Goal: Task Accomplishment & Management: Use online tool/utility

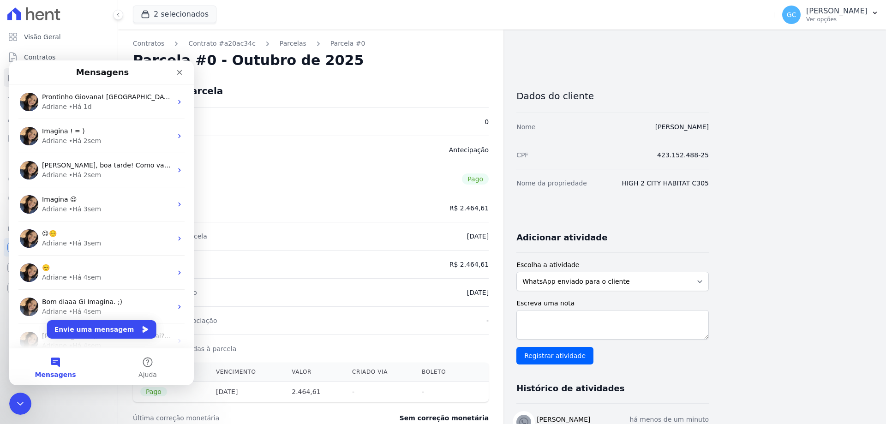
scroll to position [185, 0]
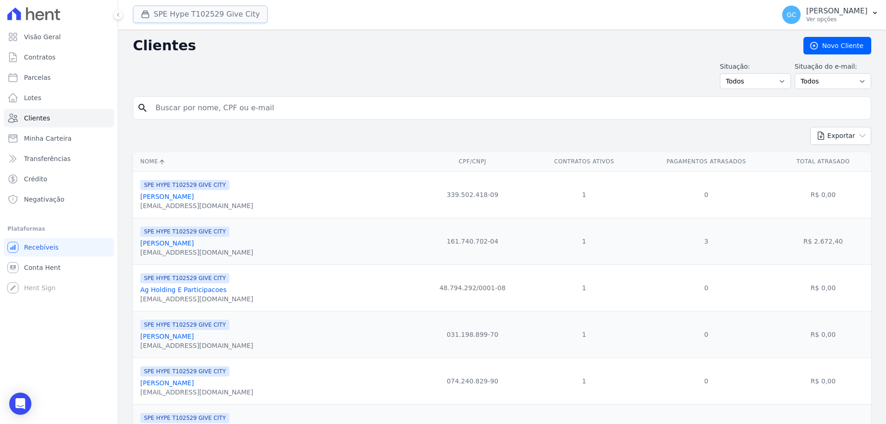
click at [215, 20] on button "SPE Hype T102529 Give City" at bounding box center [200, 15] width 135 height 18
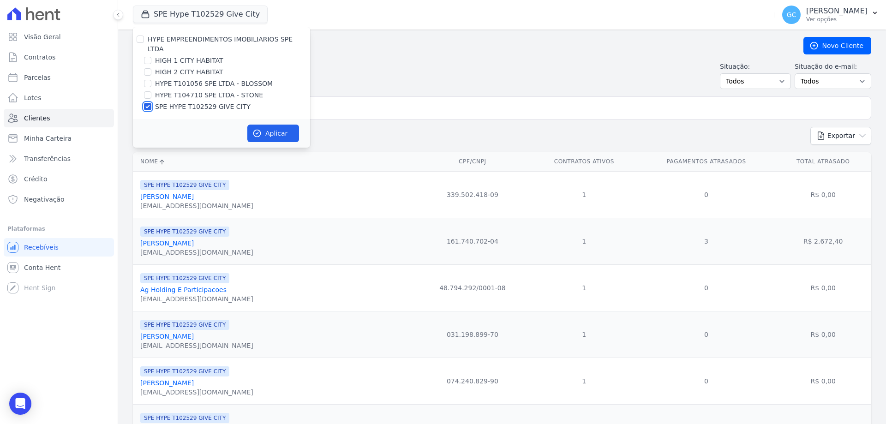
click at [147, 103] on input "SPE HYPE T102529 GIVE CITY" at bounding box center [147, 106] width 7 height 7
checkbox input "false"
click at [147, 68] on input "HIGH 2 CITY HABITAT" at bounding box center [147, 71] width 7 height 7
checkbox input "true"
click at [147, 57] on input "HIGH 1 CITY HABITAT" at bounding box center [147, 60] width 7 height 7
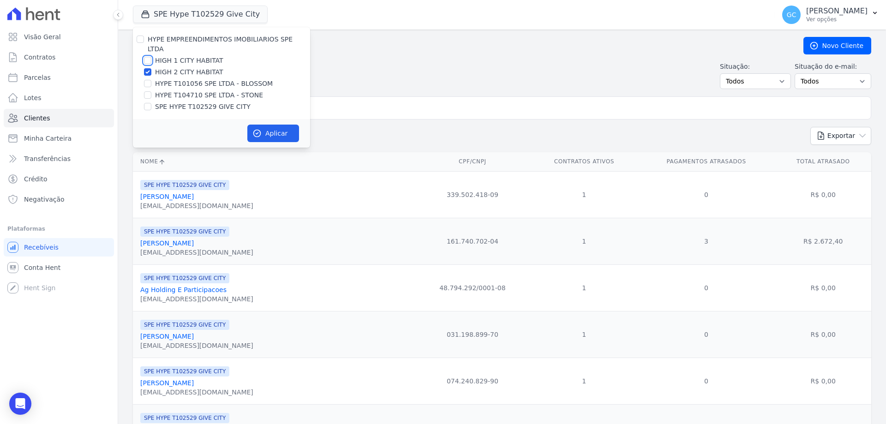
checkbox input "true"
click at [267, 125] on button "Aplicar" at bounding box center [273, 134] width 52 height 18
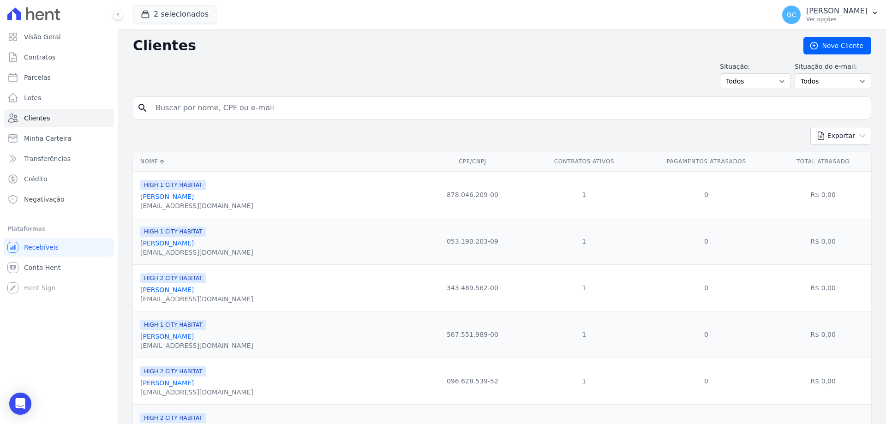
click at [269, 110] on input "search" at bounding box center [508, 108] width 717 height 18
paste input "Emanoelli [PERSON_NAME]"
click at [297, 110] on input "Emanoelli [PERSON_NAME]" at bounding box center [508, 108] width 717 height 18
type input "Emanoelli [PERSON_NAME]"
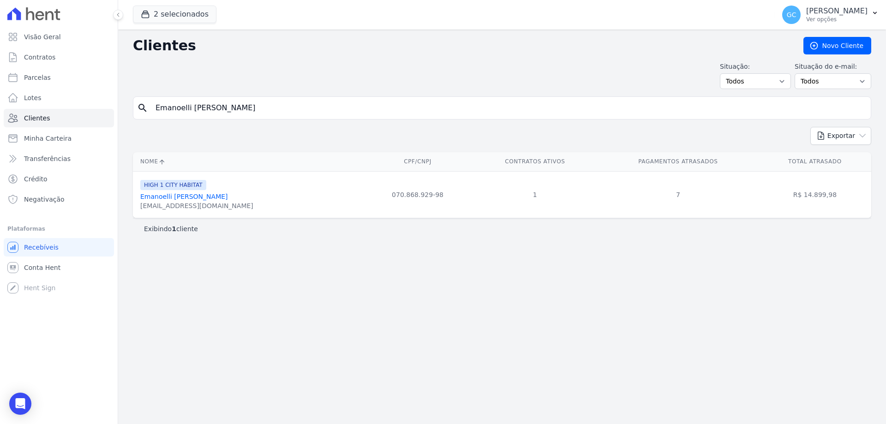
click at [228, 200] on link "Emanoelli [PERSON_NAME]" at bounding box center [184, 196] width 88 height 7
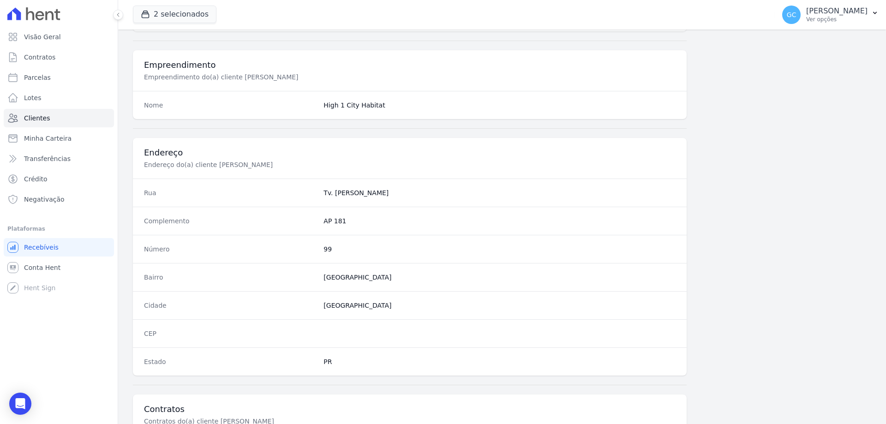
scroll to position [439, 0]
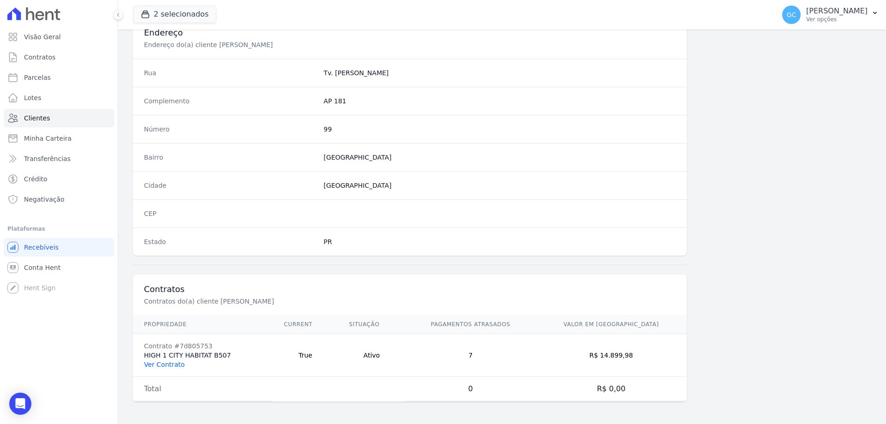
click at [175, 365] on link "Ver Contrato" at bounding box center [164, 364] width 41 height 7
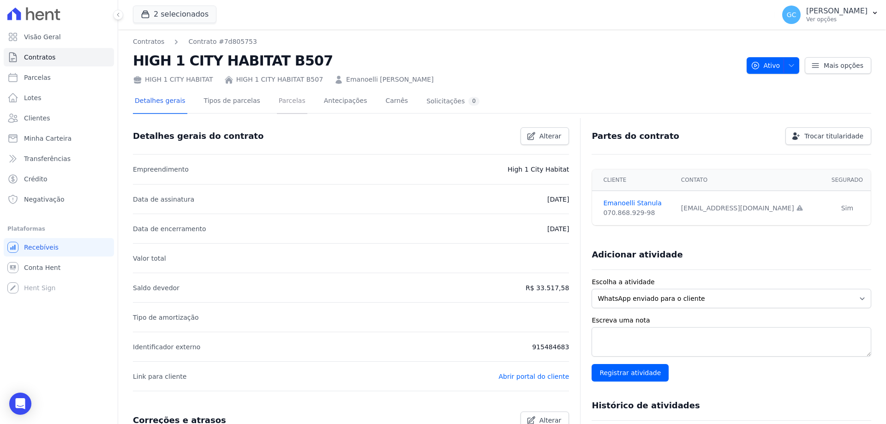
click at [277, 102] on link "Parcelas" at bounding box center [292, 102] width 30 height 24
click at [280, 100] on link "Parcelas" at bounding box center [292, 102] width 30 height 24
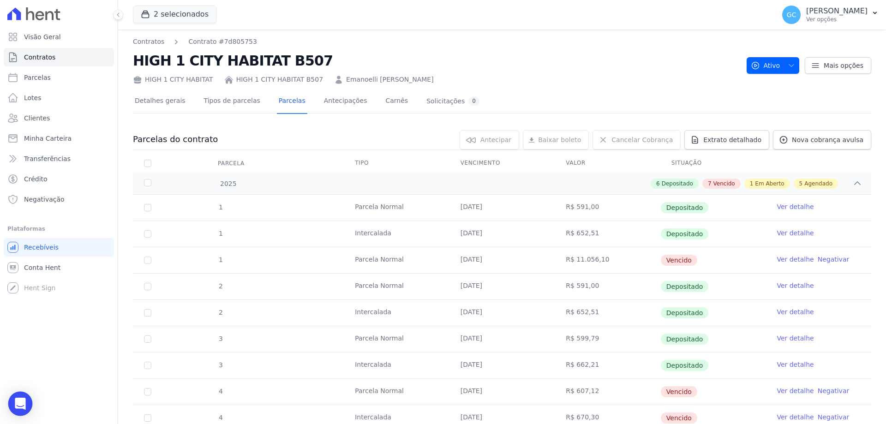
click at [21, 404] on icon "Open Intercom Messenger" at bounding box center [20, 404] width 11 height 12
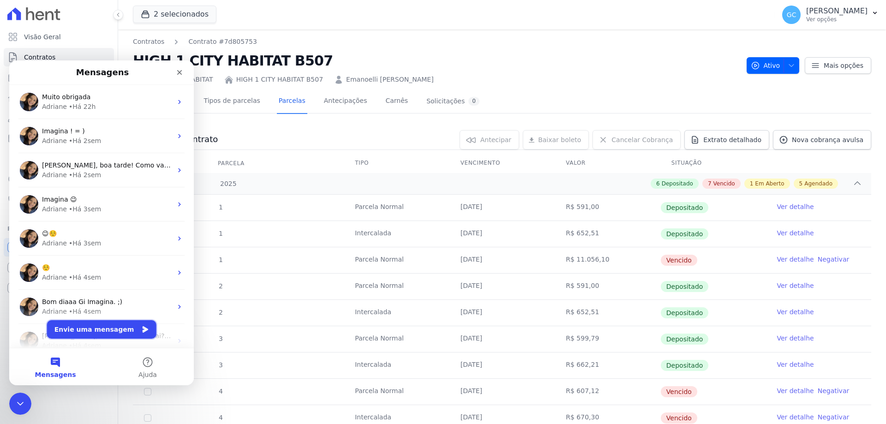
click at [108, 330] on button "Envie uma mensagem" at bounding box center [101, 329] width 109 height 18
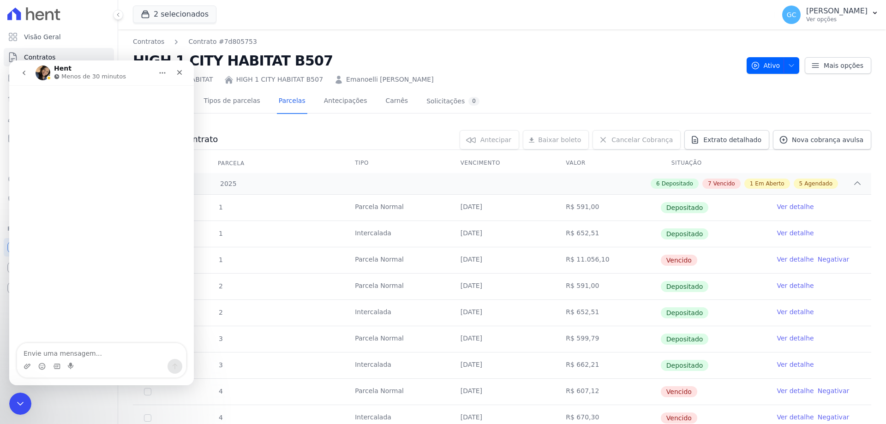
click at [84, 356] on textarea "Envie uma mensagem..." at bounding box center [101, 351] width 169 height 16
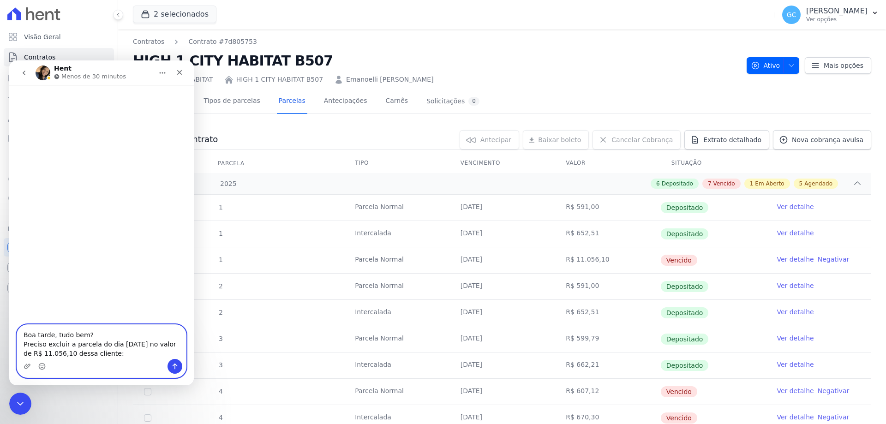
click at [31, 351] on textarea "Boa tarde, tudo bem? Preciso excluir a parcela do dia [DATE] no valor de R$ 11.…" at bounding box center [101, 342] width 169 height 34
paste textarea "Emanoelli [PERSON_NAME]"
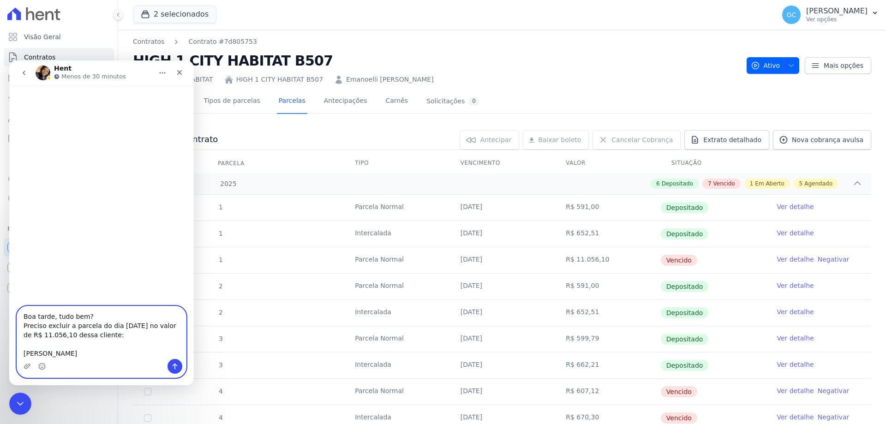
click at [137, 356] on textarea "Boa tarde, tudo bem? Preciso excluir a parcela do dia [DATE] no valor de R$ 11.…" at bounding box center [101, 332] width 169 height 53
type textarea "Boa tarde, tudo bem? Preciso excluir a parcela do dia [DATE] no valor de R$ 11.…"
click at [179, 366] on button "Enviar uma mensagem" at bounding box center [174, 366] width 15 height 15
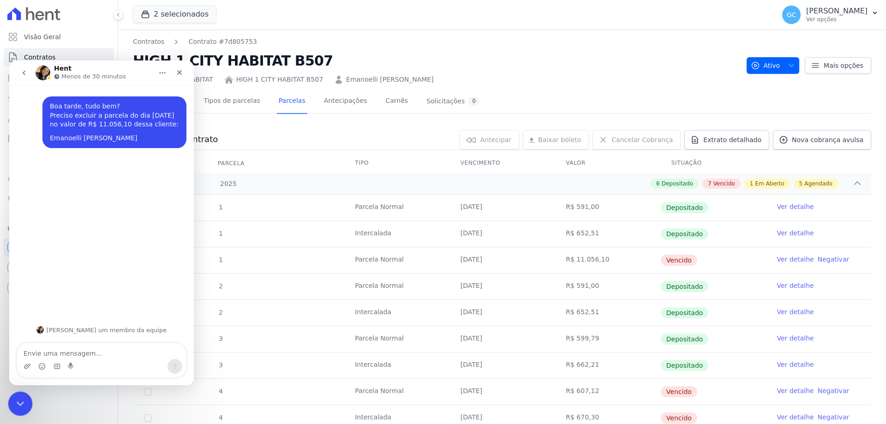
click at [20, 408] on div "Encerramento do Messenger da Intercom" at bounding box center [19, 402] width 22 height 22
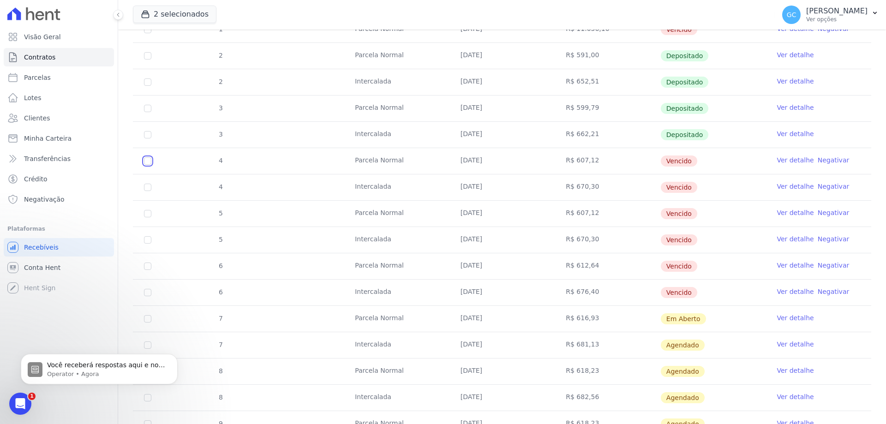
click at [147, 163] on input "checkbox" at bounding box center [147, 160] width 7 height 7
checkbox input "true"
click at [149, 187] on input "checkbox" at bounding box center [147, 187] width 7 height 7
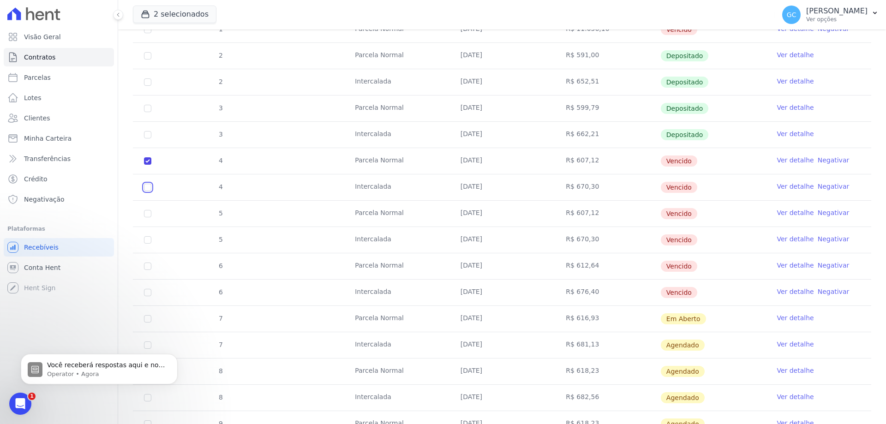
checkbox input "true"
click at [150, 213] on input "checkbox" at bounding box center [147, 213] width 7 height 7
checkbox input "true"
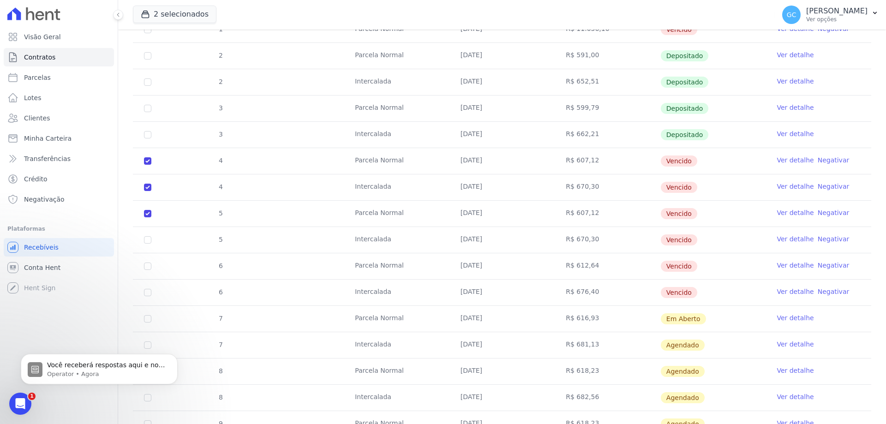
click at [149, 244] on td "5" at bounding box center [148, 240] width 30 height 26
click at [147, 242] on input "checkbox" at bounding box center [147, 239] width 7 height 7
checkbox input "true"
click at [146, 258] on td "6" at bounding box center [148, 266] width 30 height 26
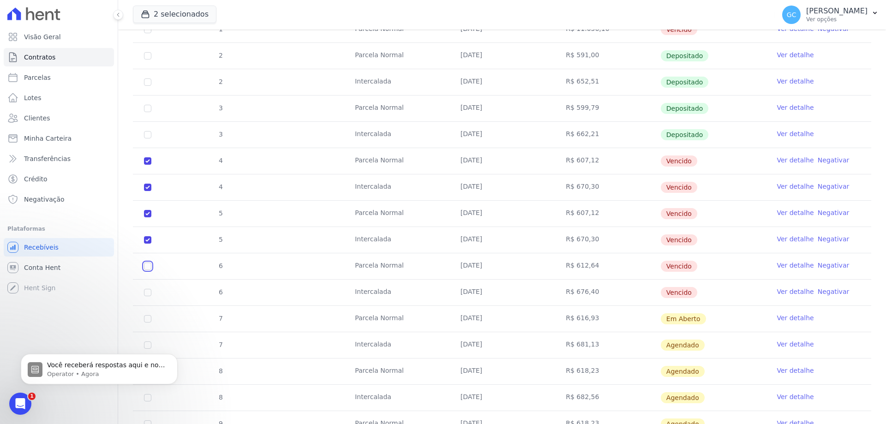
click at [148, 269] on input "checkbox" at bounding box center [147, 266] width 7 height 7
checkbox input "true"
click at [145, 295] on input "checkbox" at bounding box center [147, 292] width 7 height 7
checkbox input "true"
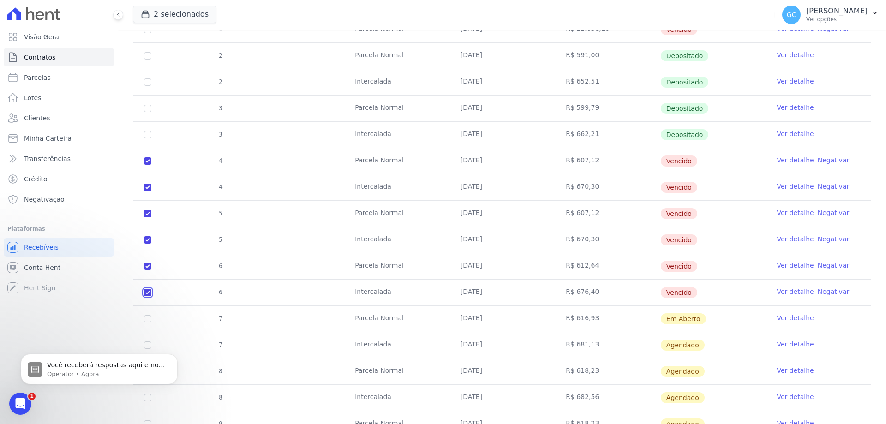
checkbox input "true"
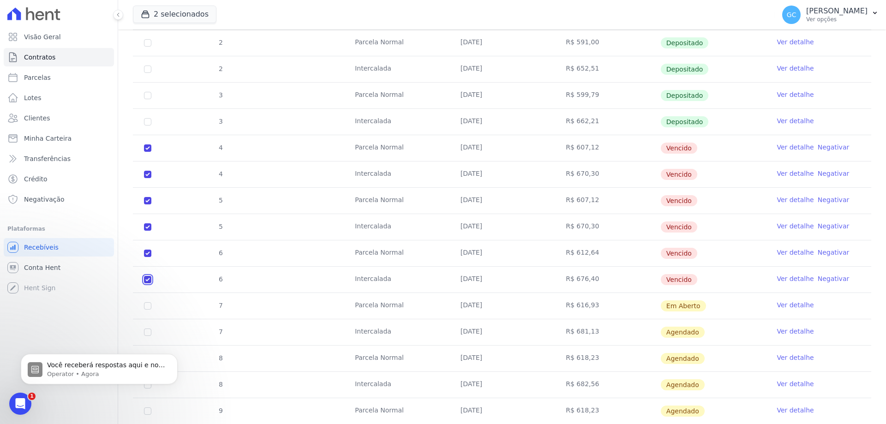
scroll to position [277, 0]
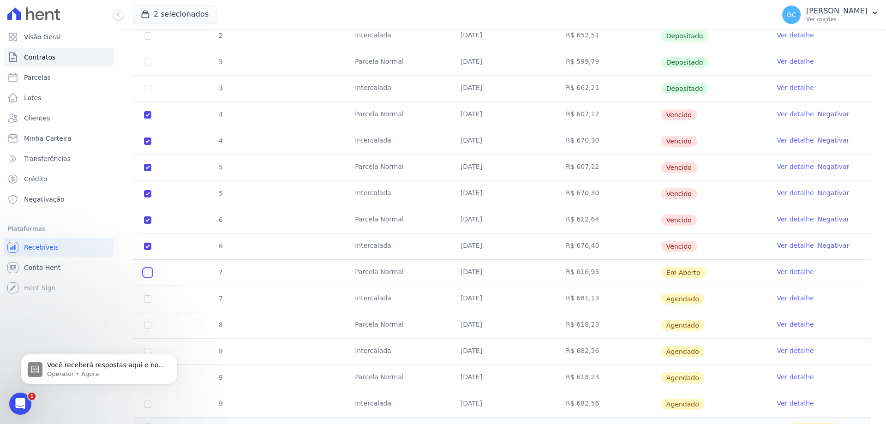
click at [148, 275] on input "checkbox" at bounding box center [147, 272] width 7 height 7
checkbox input "true"
click at [146, 299] on input "checkbox" at bounding box center [147, 298] width 7 height 7
checkbox input "true"
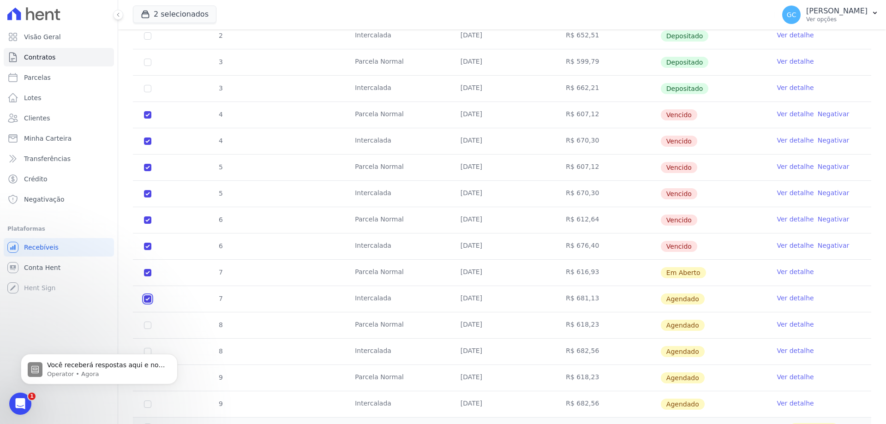
checkbox input "true"
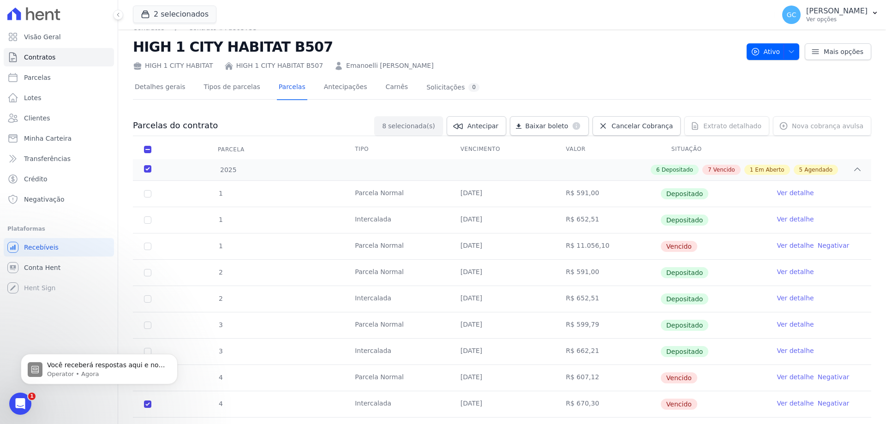
scroll to position [0, 0]
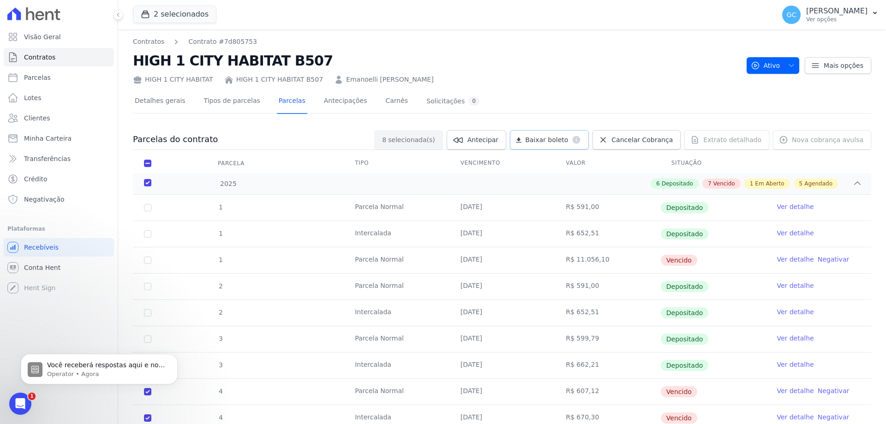
click at [559, 137] on span "Baixar boleto" at bounding box center [546, 139] width 43 height 9
